Goal: Task Accomplishment & Management: Use online tool/utility

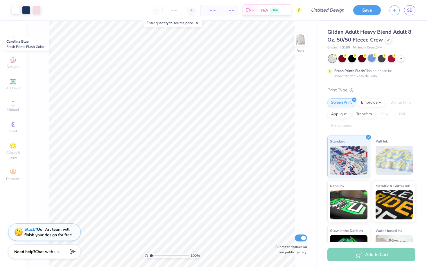
click at [370, 61] on div at bounding box center [372, 58] width 8 height 8
click at [387, 40] on icon at bounding box center [388, 39] width 3 height 3
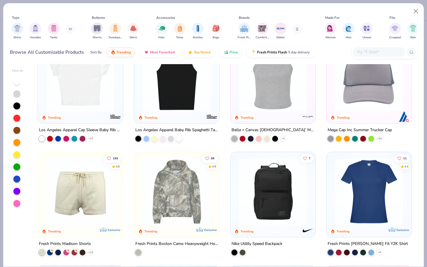
scroll to position [914, 0]
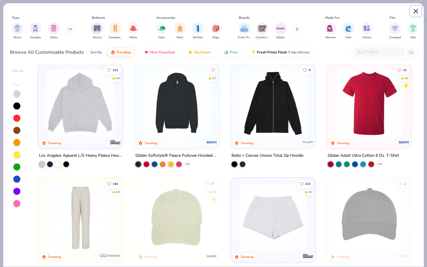
click at [416, 12] on button "Close" at bounding box center [415, 11] width 11 height 11
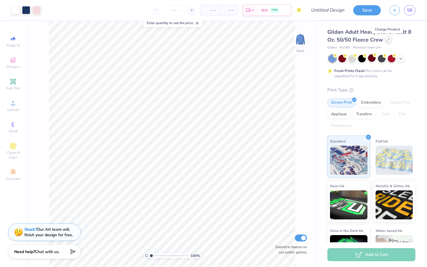
click at [388, 39] on icon at bounding box center [388, 39] width 3 height 3
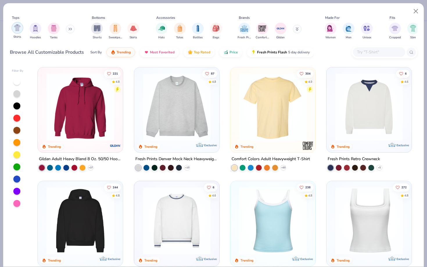
click at [17, 32] on div "filter for Shirts" at bounding box center [18, 28] width 12 height 12
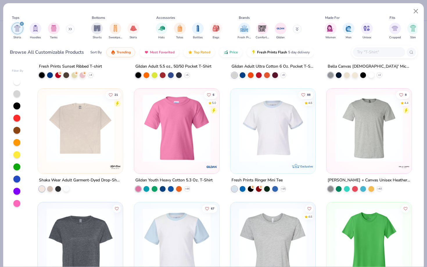
scroll to position [777, 0]
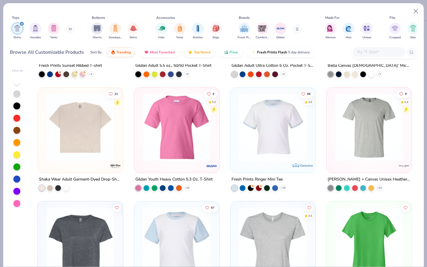
click at [291, 140] on img at bounding box center [272, 127] width 73 height 68
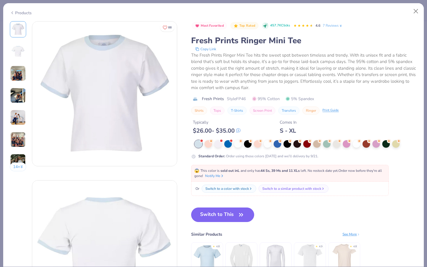
click at [16, 117] on img at bounding box center [18, 118] width 16 height 16
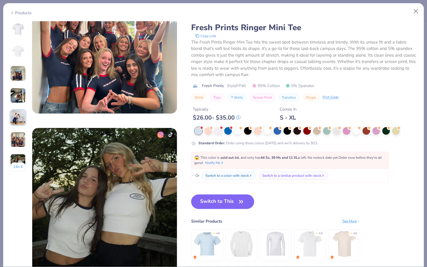
scroll to position [877, 0]
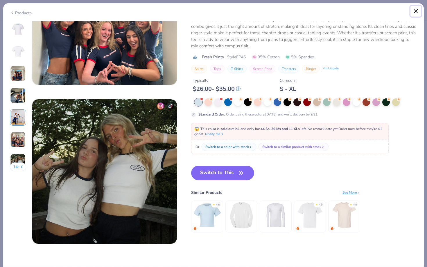
click at [413, 12] on button "Close" at bounding box center [415, 11] width 11 height 11
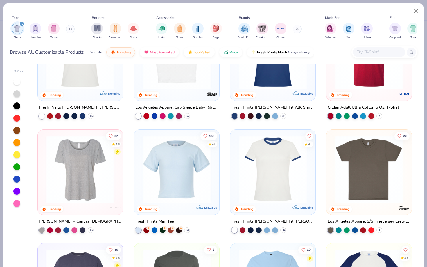
scroll to position [148, 0]
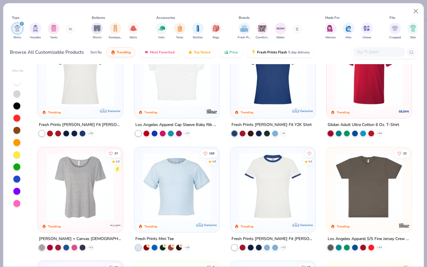
click at [63, 203] on img at bounding box center [80, 187] width 73 height 68
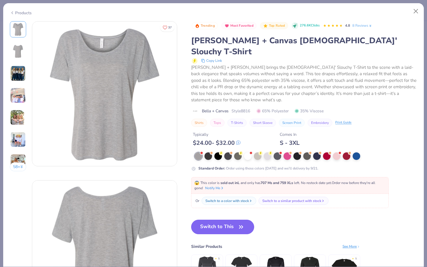
click at [19, 93] on img at bounding box center [18, 96] width 16 height 16
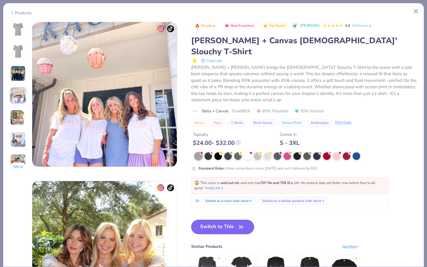
scroll to position [477, 0]
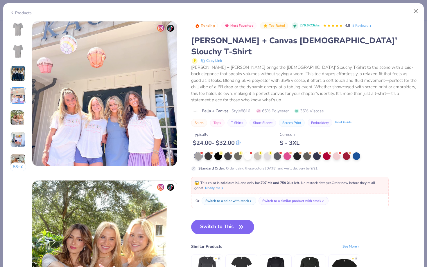
click at [130, 126] on img at bounding box center [104, 93] width 145 height 145
click at [162, 26] on img at bounding box center [160, 28] width 7 height 7
click at [217, 220] on button "Switch to This" at bounding box center [222, 227] width 63 height 15
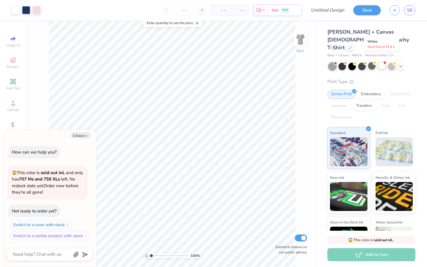
click at [384, 62] on div at bounding box center [382, 66] width 8 height 8
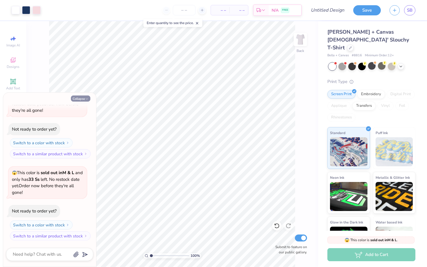
click at [86, 98] on icon "button" at bounding box center [86, 98] width 3 height 3
type textarea "x"
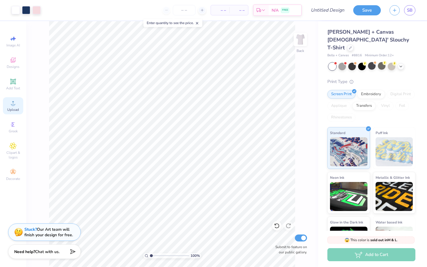
click at [12, 108] on span "Upload" at bounding box center [13, 109] width 12 height 5
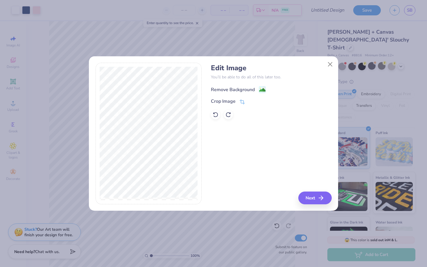
click at [264, 88] on image at bounding box center [262, 90] width 6 height 6
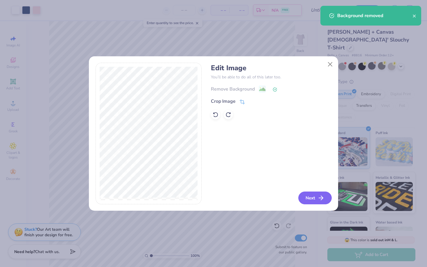
click at [319, 198] on icon "button" at bounding box center [320, 197] width 7 height 7
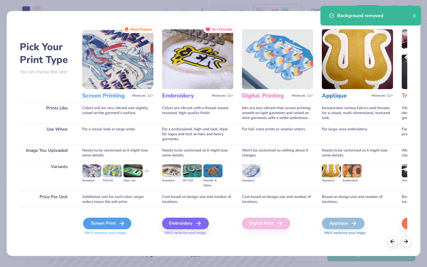
click at [113, 224] on div "Screen Print" at bounding box center [107, 224] width 48 height 12
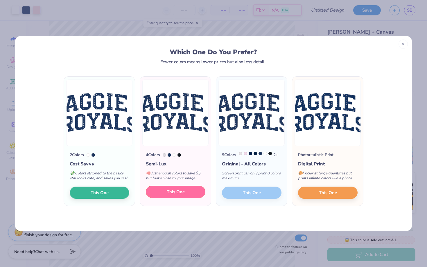
click at [181, 195] on span "This One" at bounding box center [176, 192] width 18 height 7
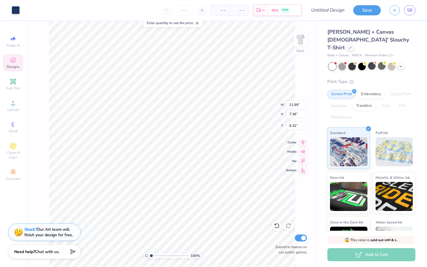
type input "10.81"
type input "4.61"
type input "0.69"
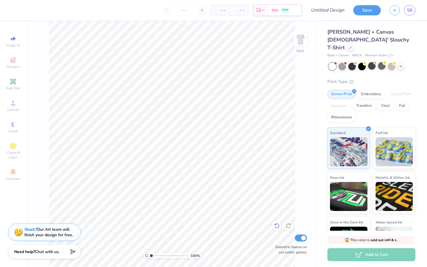
click at [274, 223] on icon at bounding box center [277, 226] width 6 height 6
click at [276, 223] on icon at bounding box center [276, 225] width 5 height 5
click at [278, 224] on icon at bounding box center [277, 226] width 6 height 6
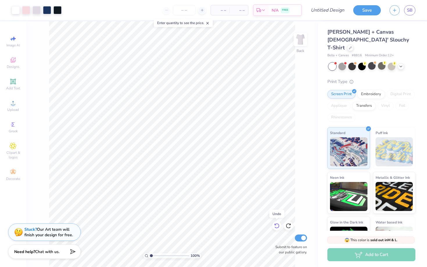
click at [278, 224] on icon at bounding box center [276, 225] width 5 height 5
click at [278, 225] on icon at bounding box center [277, 226] width 6 height 6
click at [276, 226] on icon at bounding box center [277, 226] width 6 height 6
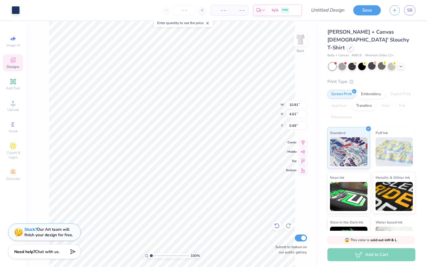
type input "6.73"
click at [275, 227] on icon at bounding box center [277, 226] width 6 height 6
type input "0.50"
click at [275, 227] on icon at bounding box center [277, 226] width 6 height 6
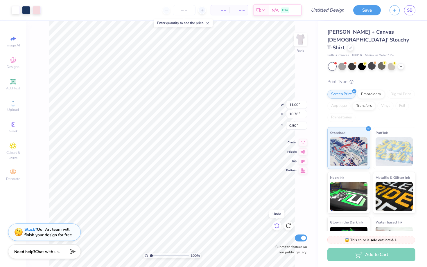
click at [275, 227] on icon at bounding box center [277, 226] width 6 height 6
